Goal: Obtain resource: Download file/media

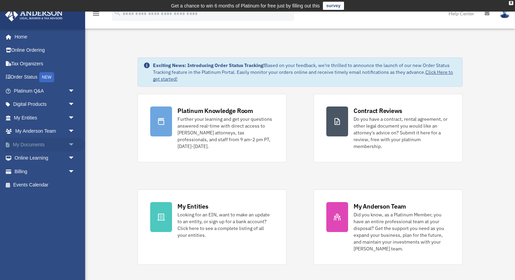
click at [45, 143] on link "My Documents arrow_drop_down" at bounding box center [45, 145] width 80 height 14
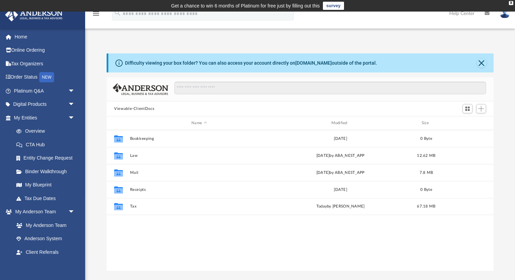
scroll to position [155, 387]
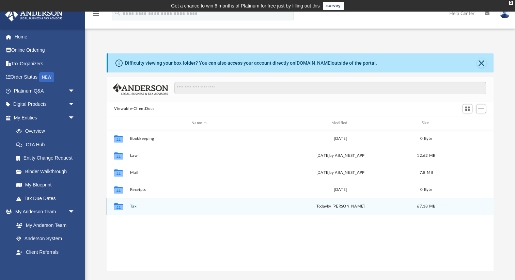
click at [120, 208] on icon "grid" at bounding box center [118, 207] width 9 height 5
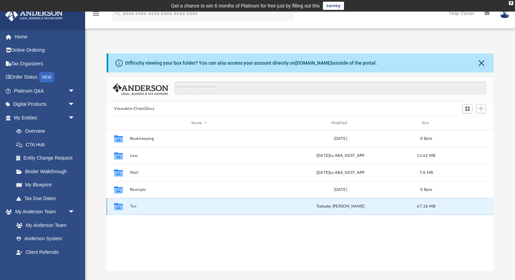
click at [120, 208] on icon "grid" at bounding box center [118, 207] width 9 height 5
click at [135, 206] on button "Tax" at bounding box center [199, 206] width 138 height 4
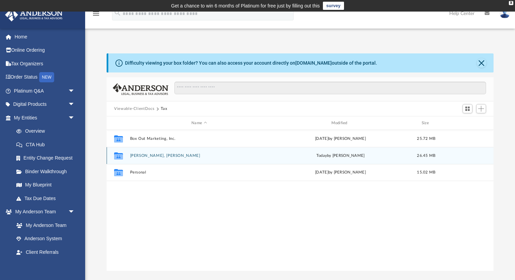
click at [148, 156] on button "[PERSON_NAME], [PERSON_NAME]" at bounding box center [199, 156] width 138 height 4
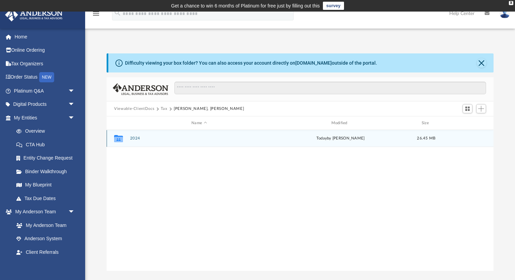
click at [135, 139] on button "2024" at bounding box center [199, 138] width 138 height 4
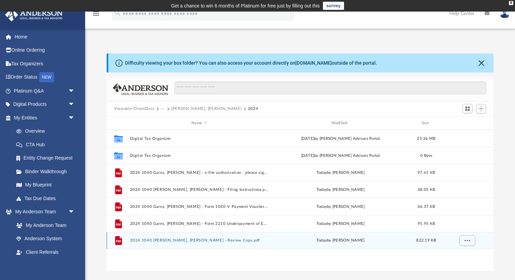
click at [172, 239] on button "2024 1040 [PERSON_NAME], [PERSON_NAME] - Review Copy.pdf" at bounding box center [199, 241] width 138 height 4
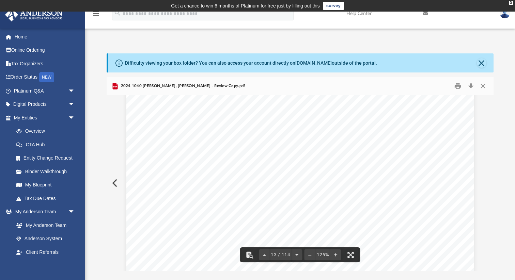
scroll to position [5783, 0]
click at [436, 223] on span "94,001." at bounding box center [439, 222] width 28 height 5
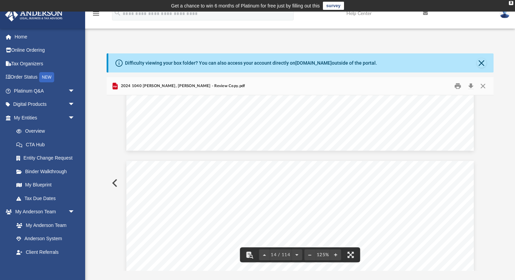
click at [431, 186] on span "165,615." at bounding box center [437, 185] width 32 height 5
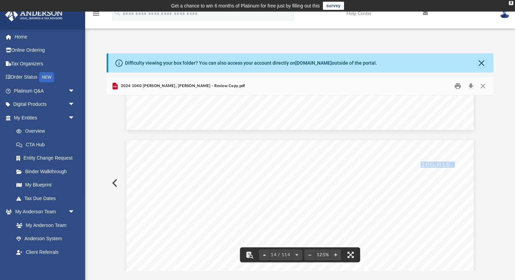
scroll to position [5942, 0]
click at [434, 188] on span "6,405." at bounding box center [441, 190] width 24 height 5
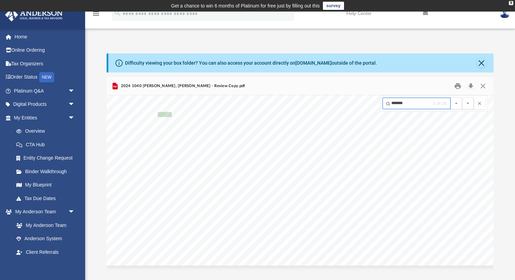
scroll to position [12040, 0]
type input "*******"
click at [462, 98] on button "File preview" at bounding box center [468, 104] width 12 height 12
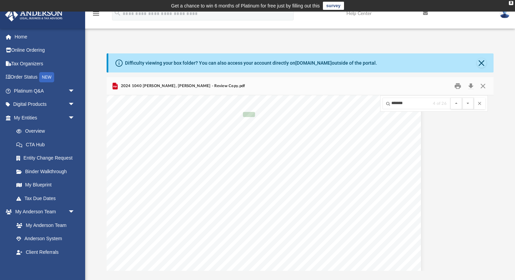
click at [462, 98] on button "File preview" at bounding box center [468, 104] width 12 height 12
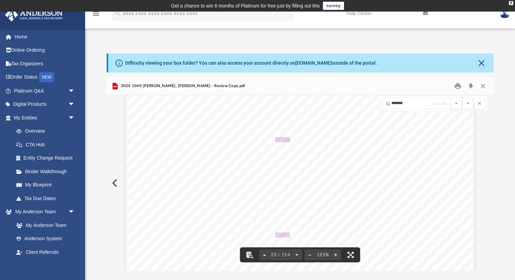
scroll to position [0, 0]
drag, startPoint x: 491, startPoint y: 151, endPoint x: 478, endPoint y: 72, distance: 80.2
click at [478, 72] on div "Difficulty viewing your box folder? You can also access your account directly o…" at bounding box center [300, 162] width 387 height 218
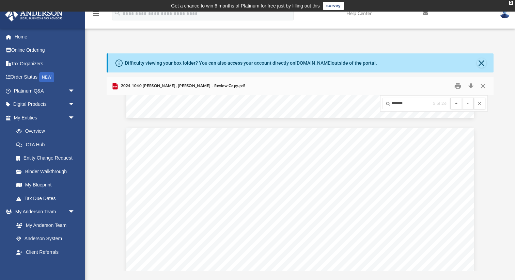
scroll to position [1823, 0]
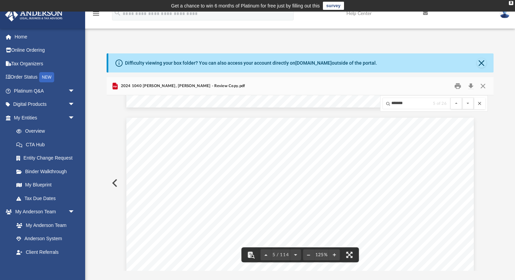
click at [480, 102] on button "File preview" at bounding box center [480, 104] width 12 height 12
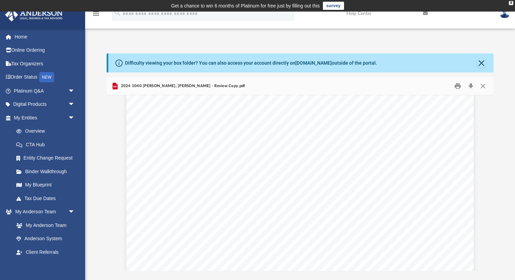
scroll to position [1442, 0]
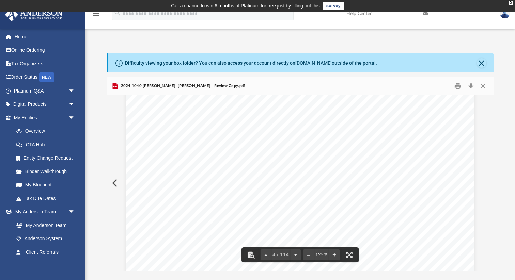
click at [377, 157] on span "469,477." at bounding box center [383, 158] width 32 height 5
click at [363, 176] on div "426301 [DATE] Tax Year Tax Year [DATE] Increase (Decrease) Description 2023 Nam…" at bounding box center [300, 281] width 348 height 450
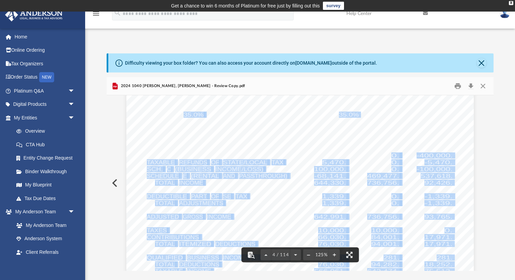
drag, startPoint x: 392, startPoint y: 155, endPoint x: 404, endPoint y: 155, distance: 12.9
click at [404, 155] on div "426301 [DATE] Tax Year Tax Year [DATE] Increase (Decrease) Description 2023 Nam…" at bounding box center [300, 281] width 348 height 450
click at [364, 149] on div "426301 [DATE] Tax Year Tax Year [DATE] Increase (Decrease) Description 2023 Nam…" at bounding box center [300, 281] width 348 height 450
click at [349, 180] on div "426301 [DATE] Tax Year Tax Year [DATE] Increase (Decrease) Description 2023 Nam…" at bounding box center [300, 281] width 348 height 450
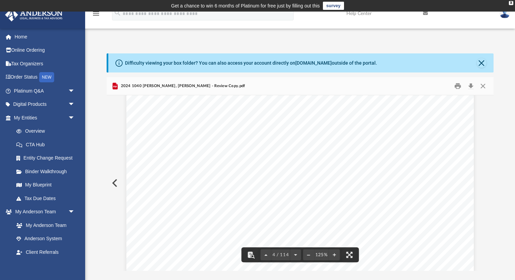
click at [374, 205] on span "COPY" at bounding box center [380, 205] width 96 height 110
click at [248, 150] on span "INTEREST" at bounding box center [247, 148] width 32 height 5
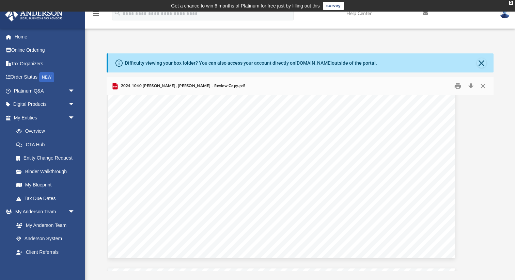
scroll to position [1671, 18]
click at [481, 64] on button "Close" at bounding box center [482, 63] width 10 height 10
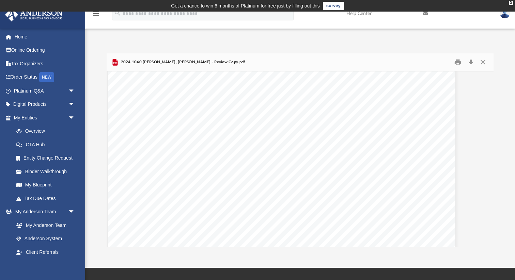
scroll to position [509, 18]
